Goal: Task Accomplishment & Management: Manage account settings

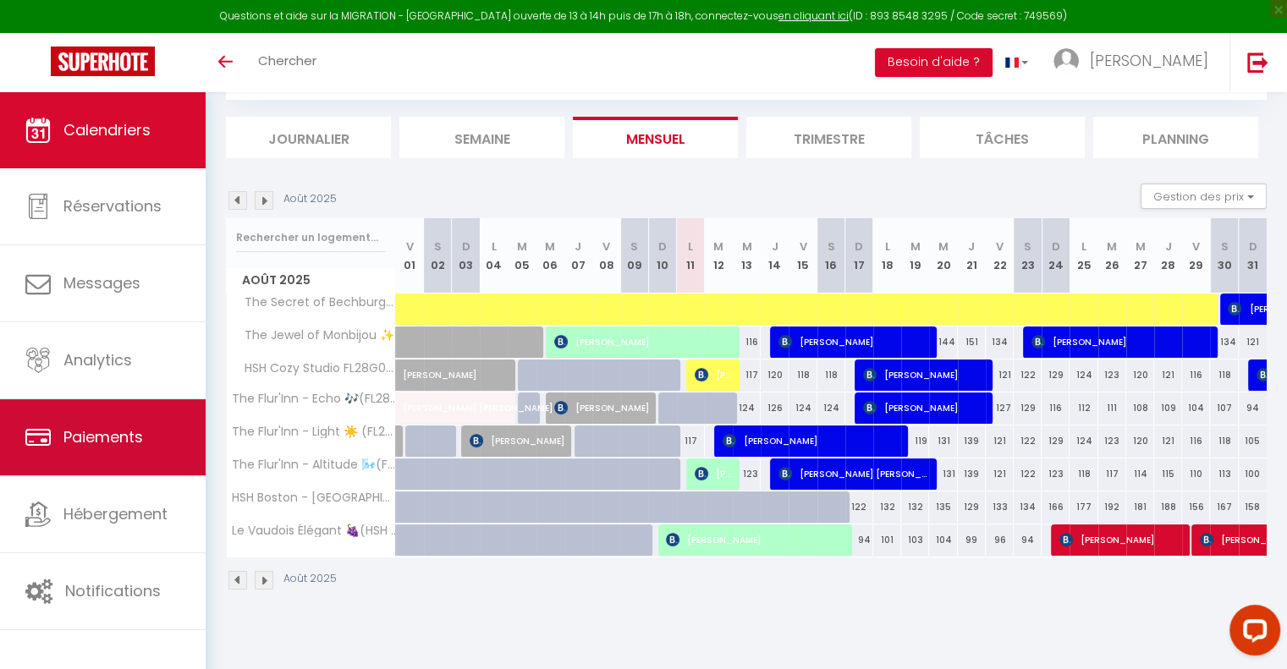
click at [122, 433] on span "Paiements" at bounding box center [103, 437] width 80 height 21
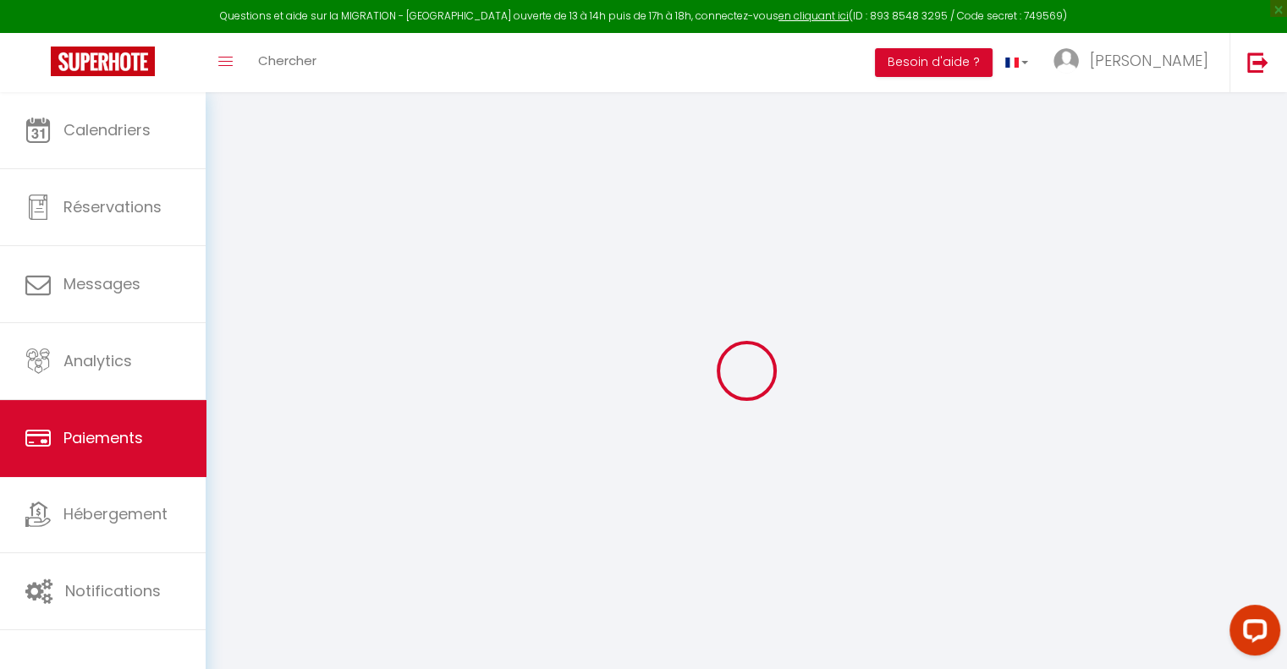
select select "2"
select select "0"
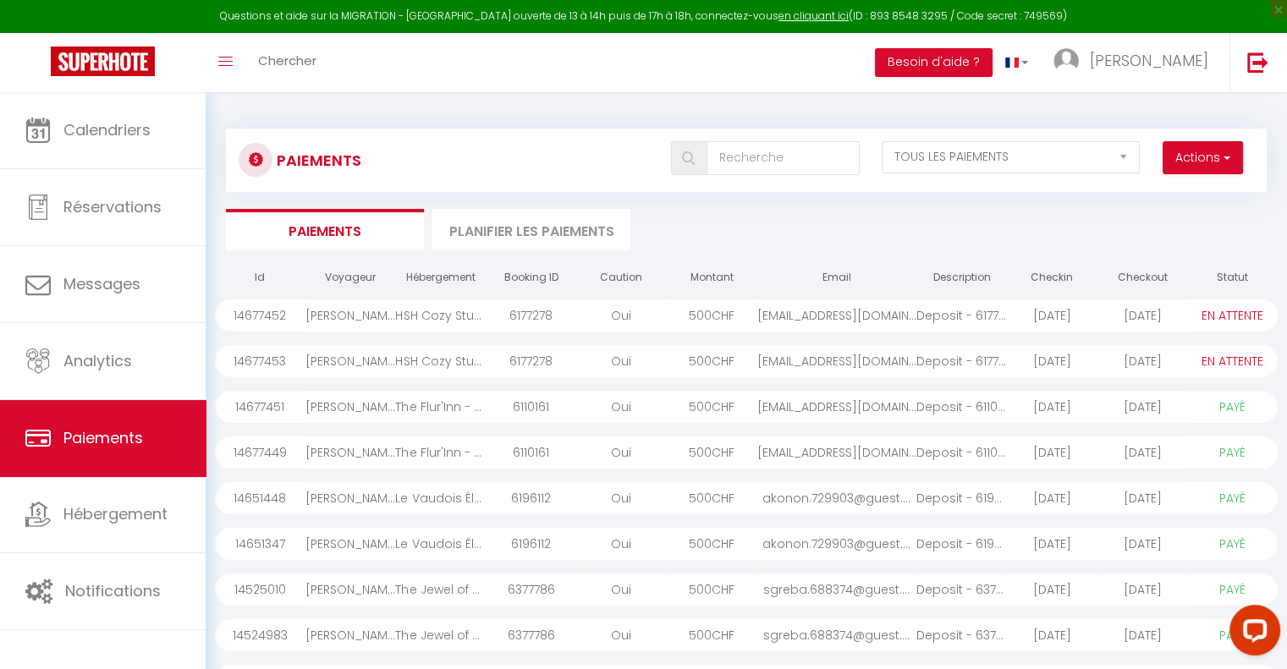
click at [905, 363] on div "shu.467915@guest.boo..." at bounding box center [837, 361] width 159 height 32
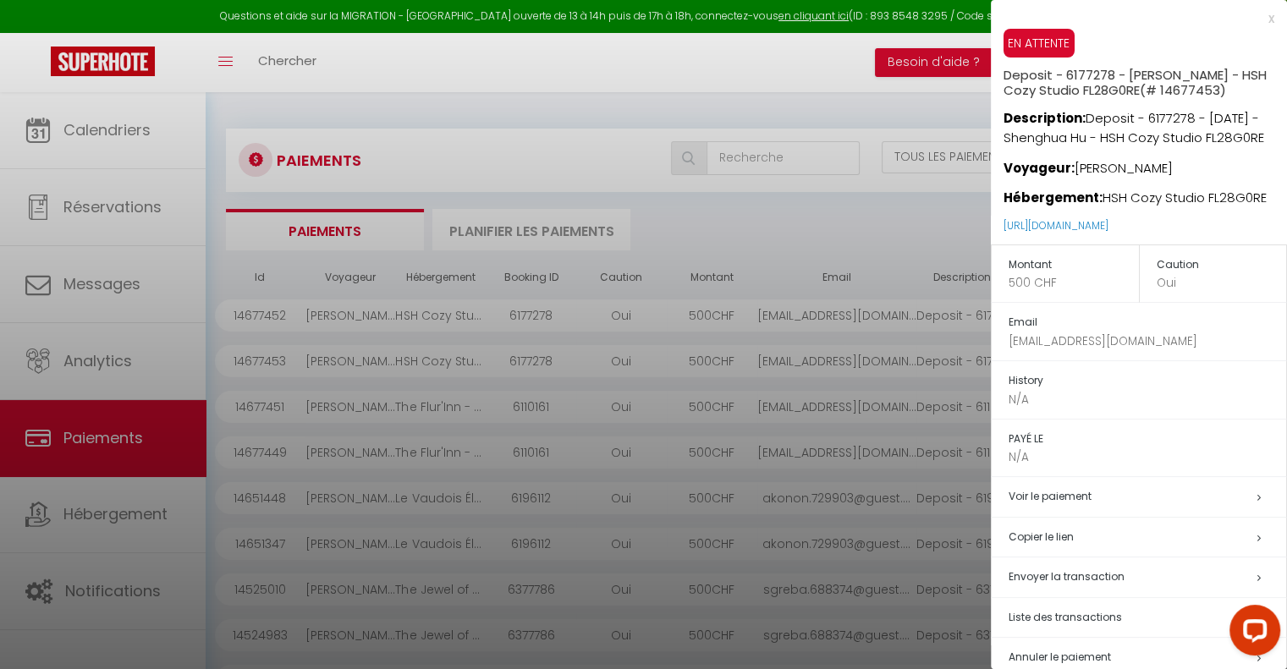
click at [839, 322] on div at bounding box center [643, 334] width 1287 height 669
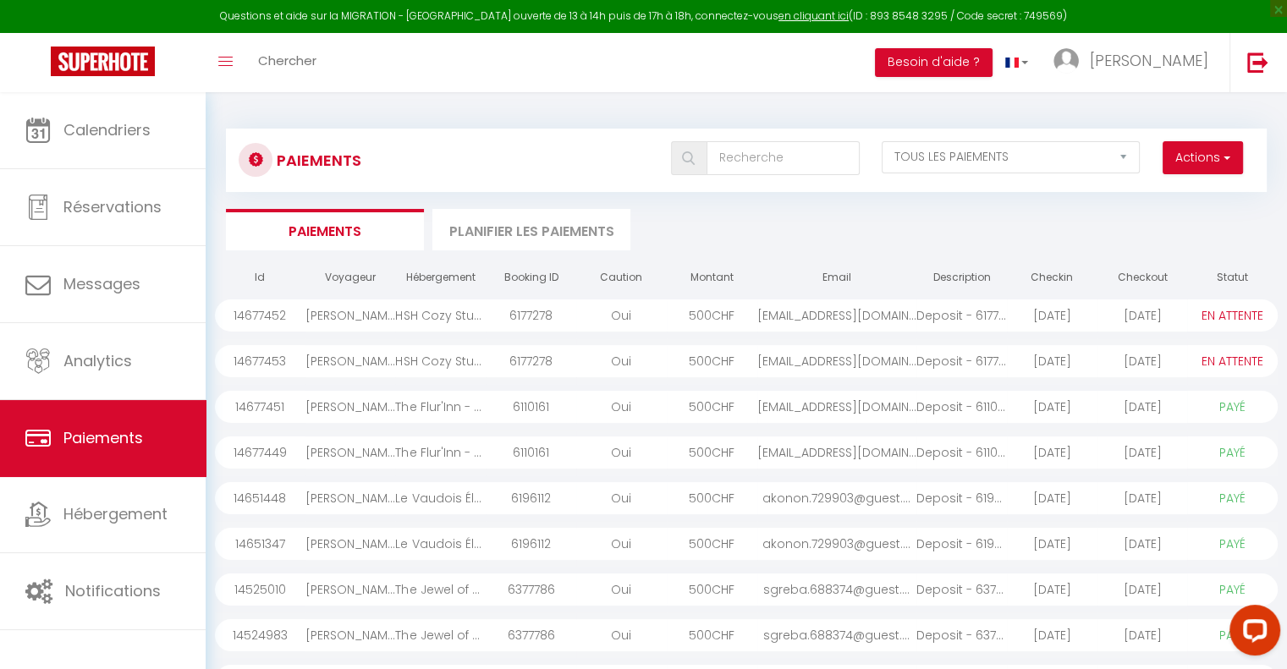
click at [840, 316] on div "shu.467915@guest.boo..." at bounding box center [837, 316] width 159 height 32
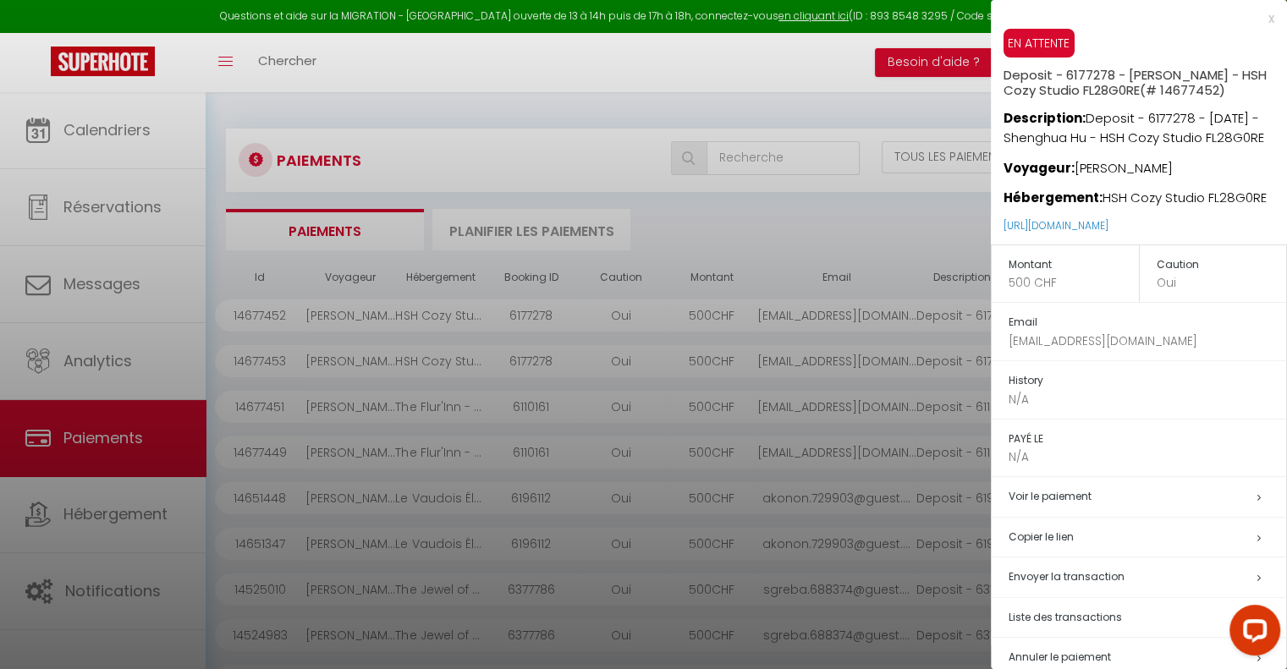
click at [840, 316] on div at bounding box center [643, 334] width 1287 height 669
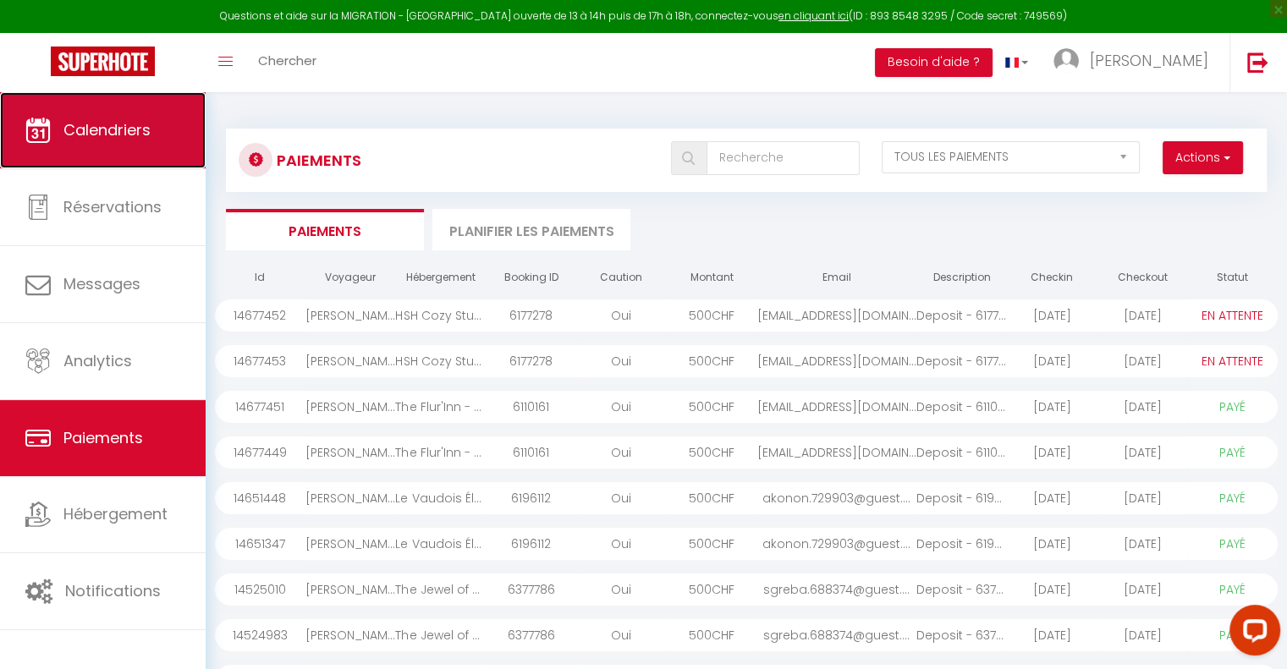
click at [130, 139] on span "Calendriers" at bounding box center [106, 129] width 87 height 21
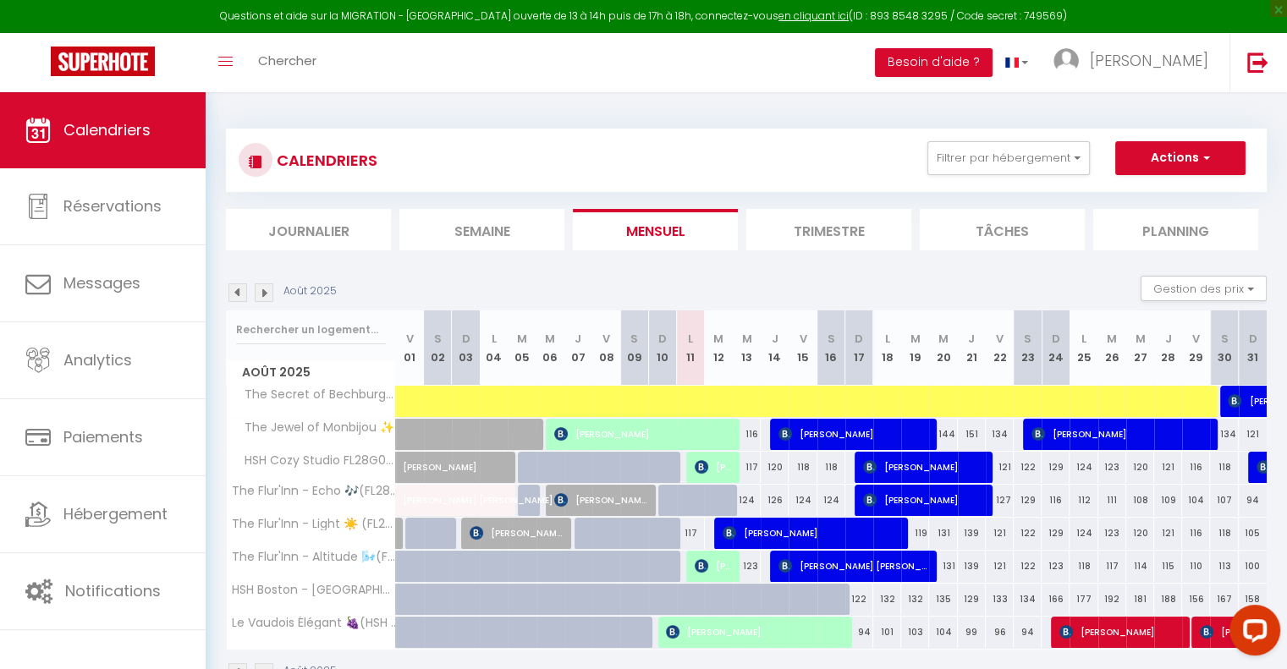
scroll to position [92, 0]
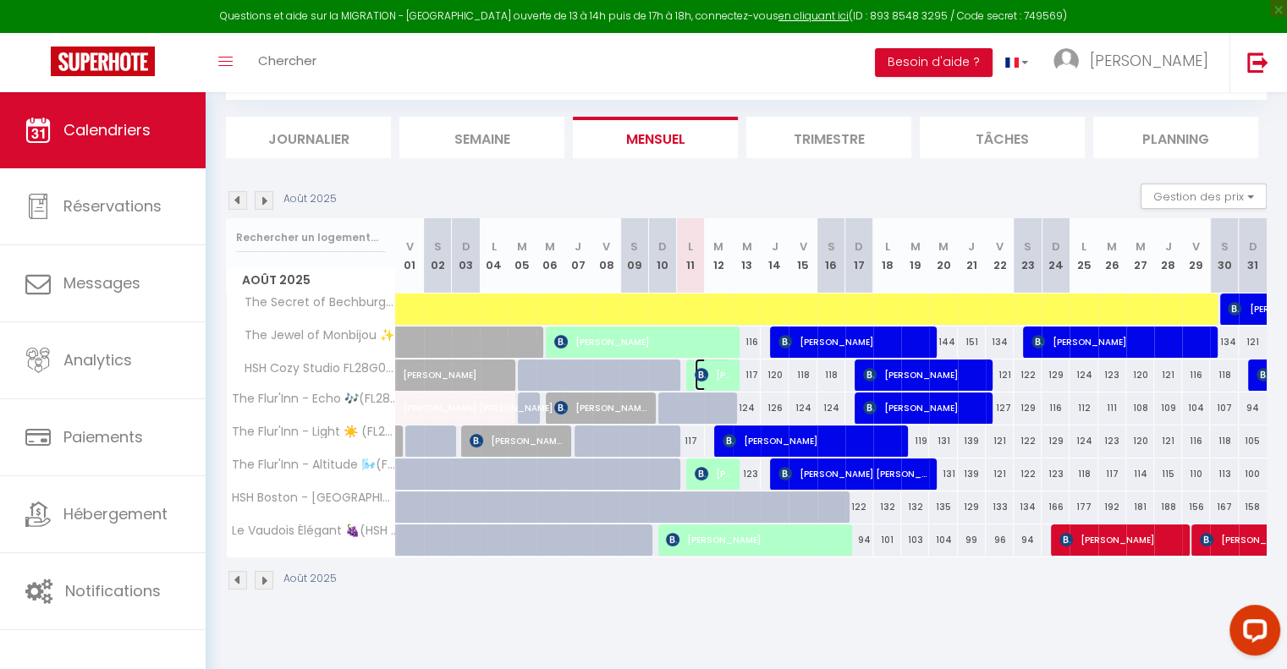
click at [717, 380] on span "[PERSON_NAME]" at bounding box center [713, 375] width 37 height 32
select select "OK"
select select "0"
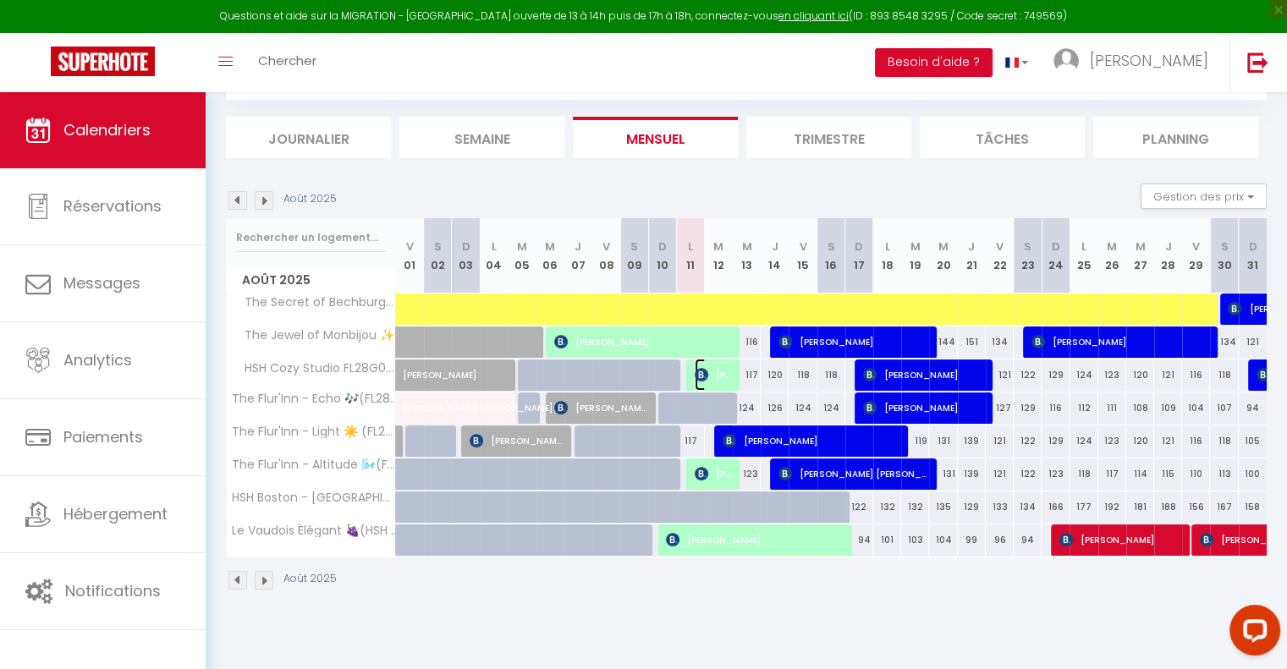
select select "1"
select select
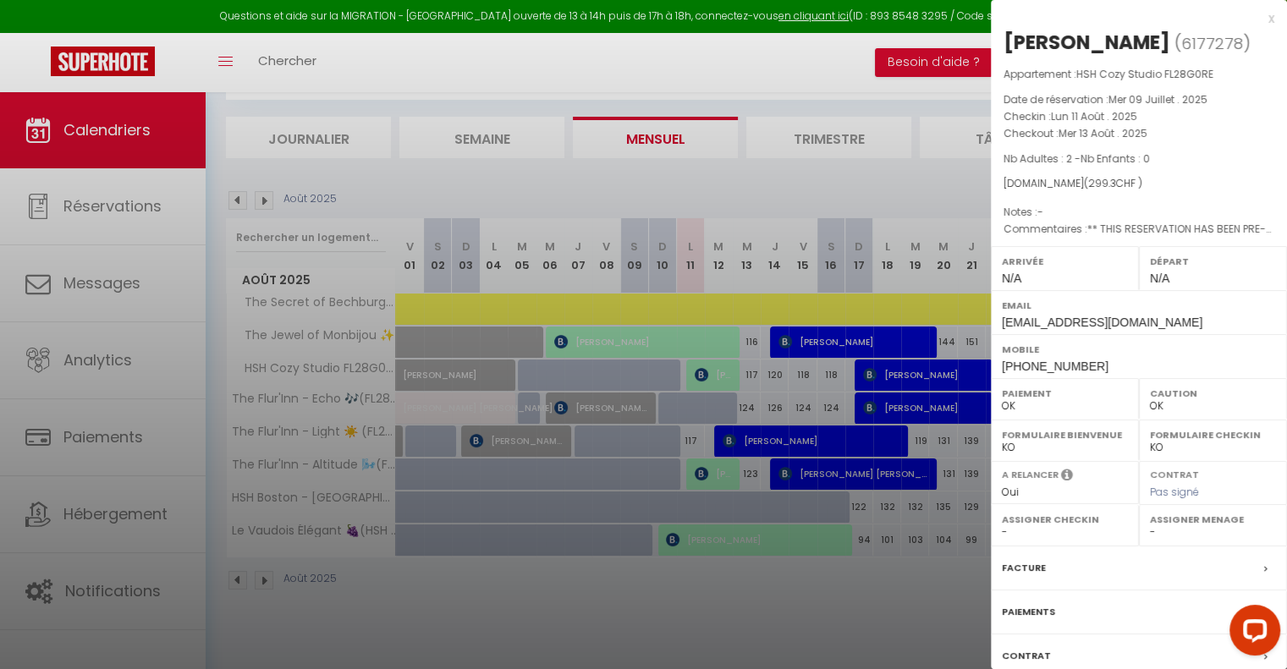
click at [728, 196] on div at bounding box center [643, 334] width 1287 height 669
